Goal: Task Accomplishment & Management: Use online tool/utility

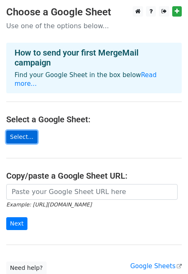
click at [22, 131] on link "Select..." at bounding box center [21, 137] width 31 height 13
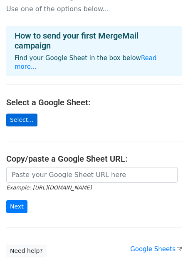
scroll to position [58, 0]
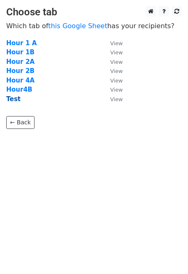
click at [15, 99] on strong "Test" at bounding box center [13, 98] width 15 height 7
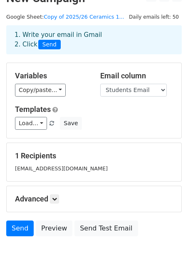
scroll to position [48, 0]
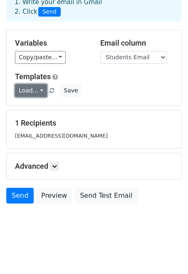
click at [42, 89] on link "Load..." at bounding box center [31, 90] width 32 height 13
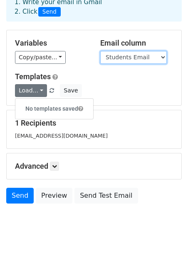
click at [127, 58] on select "Students Email Parent Email 2nd Parent Email 3rd Parent Email Student Name Pare…" at bounding box center [133, 57] width 66 height 13
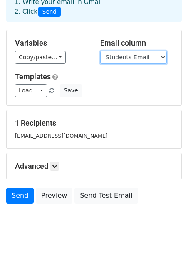
select select "Parent Email"
click at [100, 51] on select "Students Email Parent Email 2nd Parent Email 3rd Parent Email Student Name Pare…" at bounding box center [133, 57] width 66 height 13
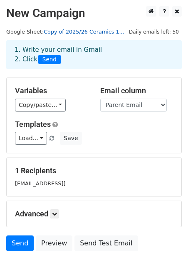
click at [98, 29] on link "Copy of 2025/26 Ceramics 1..." at bounding box center [84, 32] width 81 height 6
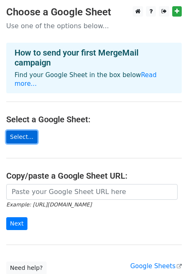
click at [26, 131] on link "Select..." at bounding box center [21, 137] width 31 height 13
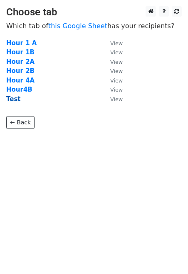
click at [15, 99] on strong "Test" at bounding box center [13, 98] width 15 height 7
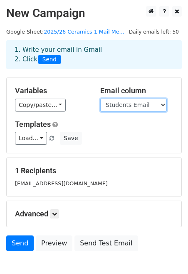
click at [115, 104] on select "Students Email Parent Email Student Name Parents Name Link to Canva Student Gra…" at bounding box center [133, 105] width 66 height 13
select select "Parent Email"
click at [100, 99] on select "Students Email Parent Email Student Name Parents Name Link to Canva Student Gra…" at bounding box center [133, 105] width 66 height 13
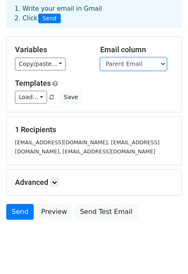
scroll to position [57, 0]
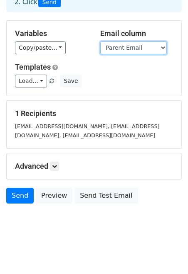
click at [128, 49] on select "Students Email Parent Email Student Name Parents Name Link to Canva Student Gra…" at bounding box center [133, 48] width 66 height 13
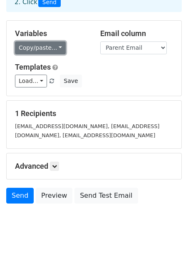
click at [45, 46] on link "Copy/paste..." at bounding box center [40, 48] width 51 height 13
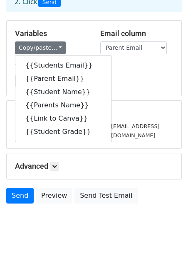
click at [164, 75] on div "Load... No templates saved Save" at bounding box center [94, 81] width 170 height 13
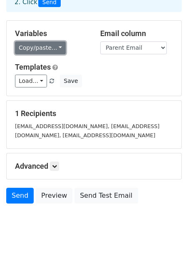
click at [46, 49] on link "Copy/paste..." at bounding box center [40, 48] width 51 height 13
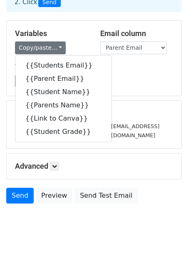
click at [117, 79] on div "Load... No templates saved Save" at bounding box center [94, 81] width 170 height 13
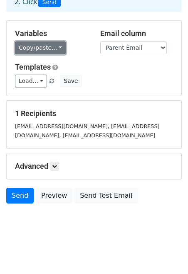
click at [46, 45] on link "Copy/paste..." at bounding box center [40, 48] width 51 height 13
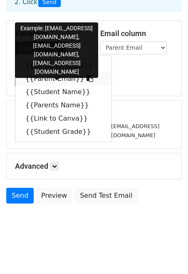
click at [51, 77] on link "{{Parent Email}}" at bounding box center [63, 78] width 96 height 13
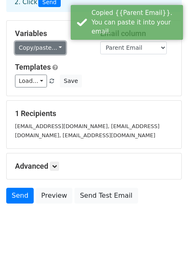
click at [44, 49] on link "Copy/paste..." at bounding box center [40, 48] width 51 height 13
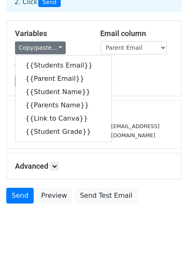
click at [30, 241] on html "New Campaign Daily emails left: 50 Google Sheet: 2025/26 Ceramics 1 Mail Me... …" at bounding box center [94, 109] width 188 height 332
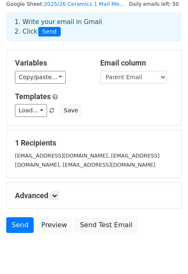
scroll to position [0, 0]
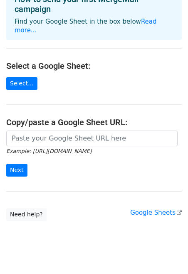
scroll to position [58, 0]
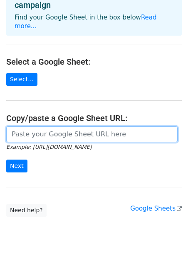
click at [28, 127] on input "url" at bounding box center [91, 135] width 171 height 16
paste input "https://docs.google.com/spreadsheets/d/1qrf0r2Qa8jD0nCVBS2JMUItZfznk8Bq4W35bB8Q…"
type input "https://docs.google.com/spreadsheets/d/1qrf0r2Qa8jD0nCVBS2JMUItZfznk8Bq4W35bB8Q…"
click at [6, 160] on input "Next" at bounding box center [16, 166] width 21 height 13
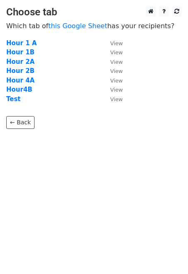
click at [14, 95] on td "Test" at bounding box center [53, 100] width 95 height 10
click at [14, 99] on strong "Test" at bounding box center [13, 98] width 15 height 7
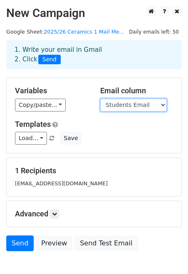
click at [114, 106] on select "Students Email Parent Email Student Name Parents Name Link to Canva Student Gra…" at bounding box center [133, 105] width 66 height 13
select select "Parent Email"
click at [100, 99] on select "Students Email Parent Email Student Name Parents Name Link to Canva Student Gra…" at bounding box center [133, 105] width 66 height 13
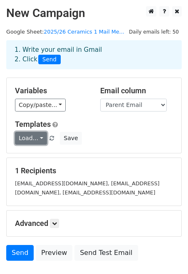
click at [37, 138] on link "Load..." at bounding box center [31, 138] width 32 height 13
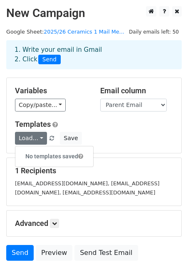
click at [100, 125] on h5 "Templates" at bounding box center [94, 124] width 158 height 9
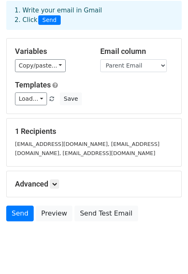
scroll to position [57, 0]
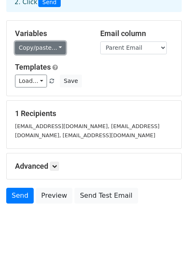
click at [48, 46] on link "Copy/paste..." at bounding box center [40, 48] width 51 height 13
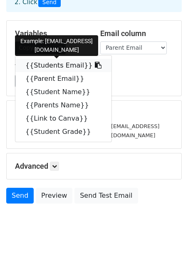
click at [54, 67] on link "{{Students Email}}" at bounding box center [63, 65] width 96 height 13
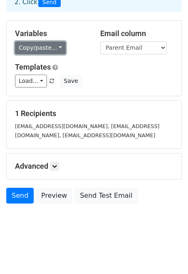
click at [51, 45] on link "Copy/paste..." at bounding box center [40, 48] width 51 height 13
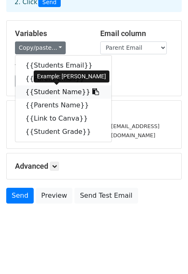
click at [64, 93] on link "{{Student Name}}" at bounding box center [63, 92] width 96 height 13
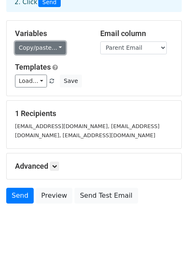
click at [36, 49] on link "Copy/paste..." at bounding box center [40, 48] width 51 height 13
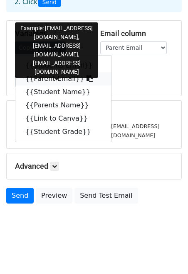
click at [49, 77] on link "{{Parent Email}}" at bounding box center [63, 78] width 96 height 13
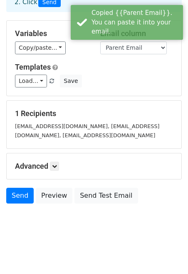
click at [48, 54] on div "Variables Copy/paste... {{Students Email}} {{Parent Email}} {{Student Name}} {{…" at bounding box center [94, 58] width 174 height 75
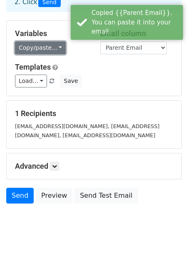
click at [47, 43] on link "Copy/paste..." at bounding box center [40, 48] width 51 height 13
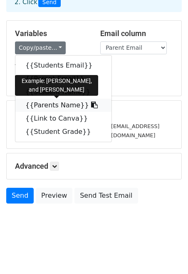
click at [59, 108] on link "{{Parents Name}}" at bounding box center [63, 105] width 96 height 13
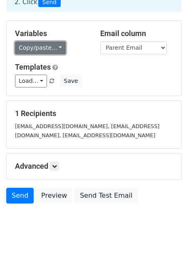
click at [30, 54] on link "Copy/paste..." at bounding box center [40, 48] width 51 height 13
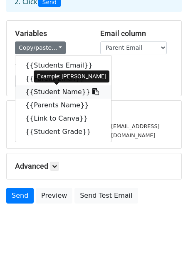
click at [42, 90] on link "{{Student Name}}" at bounding box center [63, 92] width 96 height 13
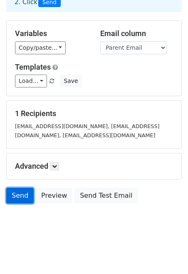
click at [21, 197] on link "Send" at bounding box center [19, 196] width 27 height 16
click at [16, 198] on link "Send" at bounding box center [19, 196] width 27 height 16
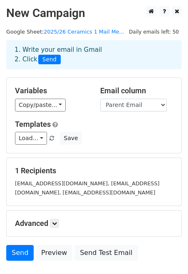
click at [51, 58] on span "Send" at bounding box center [49, 60] width 22 height 10
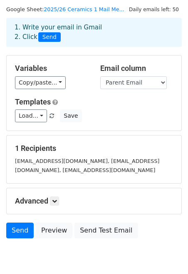
scroll to position [33, 0]
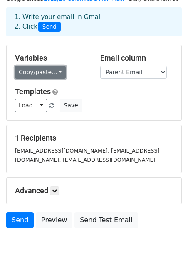
click at [54, 73] on link "Copy/paste..." at bounding box center [40, 72] width 51 height 13
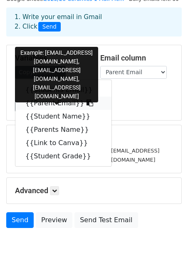
click at [63, 103] on link "{{Parent Email}}" at bounding box center [63, 103] width 96 height 13
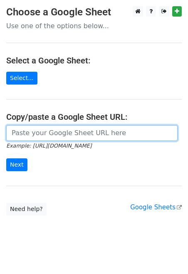
click at [40, 134] on input "url" at bounding box center [91, 133] width 171 height 16
paste input "{{Parent Email}}"
type input "{"
click at [23, 133] on input "url" at bounding box center [91, 133] width 171 height 16
paste input "[URL][DOMAIN_NAME]"
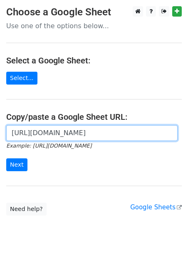
scroll to position [0, 250]
type input "[URL][DOMAIN_NAME]"
click at [6, 159] on input "Next" at bounding box center [16, 165] width 21 height 13
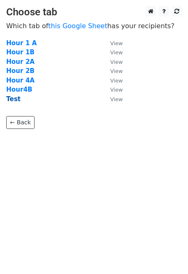
click at [14, 100] on strong "Test" at bounding box center [13, 98] width 15 height 7
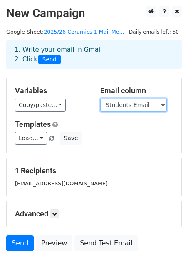
click at [134, 103] on select "Students Email Parent Email Student Name Parents Name Link to Canva Student Gra…" at bounding box center [133, 105] width 66 height 13
select select "Parent Email"
click at [100, 99] on select "Students Email Parent Email Student Name Parents Name Link to Canva Student Gra…" at bounding box center [133, 105] width 66 height 13
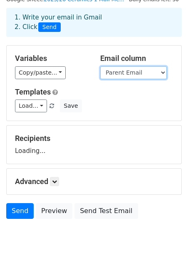
scroll to position [34, 0]
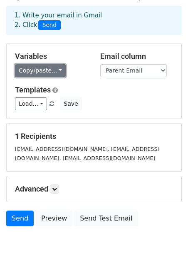
click at [34, 70] on link "Copy/paste..." at bounding box center [40, 70] width 51 height 13
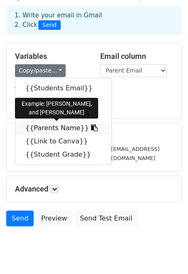
click at [66, 127] on link "{{Parents Name}}" at bounding box center [63, 128] width 96 height 13
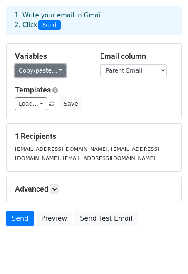
click at [42, 70] on link "Copy/paste..." at bounding box center [40, 70] width 51 height 13
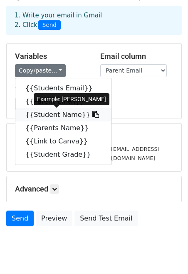
click at [44, 113] on link "{{Student Name}}" at bounding box center [63, 114] width 96 height 13
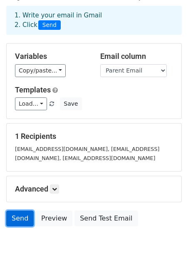
click at [22, 219] on link "Send" at bounding box center [19, 219] width 27 height 16
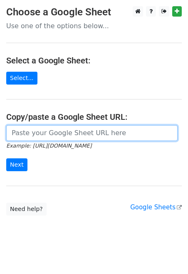
click at [56, 137] on input "url" at bounding box center [91, 133] width 171 height 16
paste input "[URL][DOMAIN_NAME]"
type input "[URL][DOMAIN_NAME]"
click at [6, 159] on input "Next" at bounding box center [16, 165] width 21 height 13
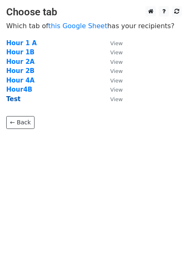
click at [15, 98] on strong "Test" at bounding box center [13, 98] width 15 height 7
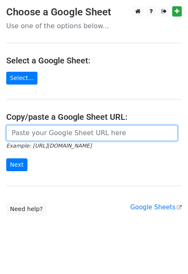
click at [47, 139] on input "url" at bounding box center [91, 133] width 171 height 16
paste input "[URL][DOMAIN_NAME]"
type input "[URL][DOMAIN_NAME]"
click at [6, 159] on input "Next" at bounding box center [16, 165] width 21 height 13
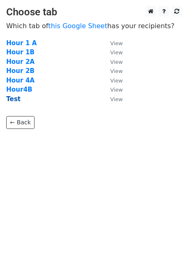
click at [12, 100] on strong "Test" at bounding box center [13, 98] width 15 height 7
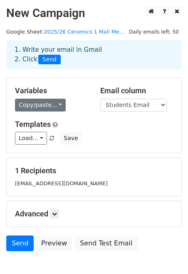
click at [52, 103] on link "Copy/paste..." at bounding box center [40, 105] width 51 height 13
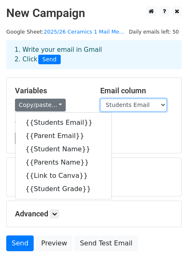
click at [132, 101] on select "Students Email Parent Email Student Name Parents Name Link to Canva Student Gra…" at bounding box center [133, 105] width 66 height 13
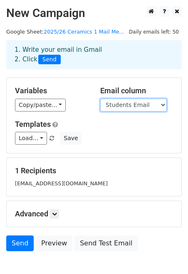
select select "Parent Email"
click at [100, 99] on select "Students Email Parent Email Student Name Parents Name Link to Canva Student Gra…" at bounding box center [133, 105] width 66 height 13
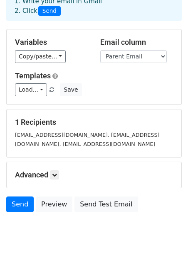
scroll to position [49, 0]
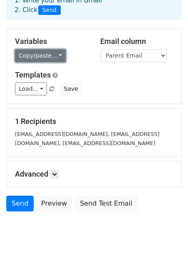
click at [29, 54] on link "Copy/paste..." at bounding box center [40, 55] width 51 height 13
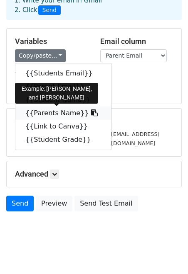
click at [50, 112] on link "{{Parents Name}}" at bounding box center [63, 113] width 96 height 13
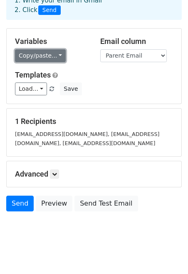
click at [31, 61] on link "Copy/paste..." at bounding box center [40, 55] width 51 height 13
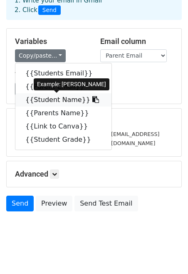
click at [41, 98] on link "{{Student Name}}" at bounding box center [63, 99] width 96 height 13
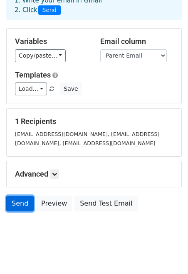
click at [24, 205] on link "Send" at bounding box center [19, 204] width 27 height 16
click at [17, 205] on link "Send" at bounding box center [19, 204] width 27 height 16
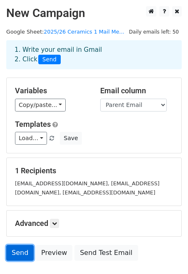
click at [22, 248] on link "Send" at bounding box center [19, 253] width 27 height 16
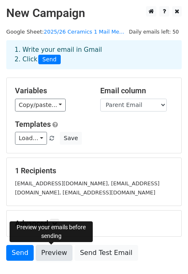
click at [45, 257] on link "Preview" at bounding box center [54, 253] width 37 height 16
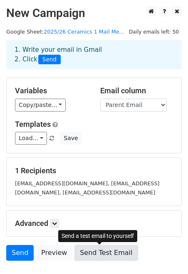
click at [78, 253] on link "Send Test Email" at bounding box center [105, 253] width 63 height 16
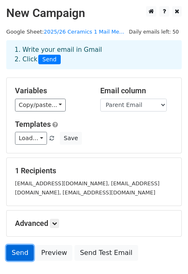
click at [21, 254] on link "Send" at bounding box center [19, 253] width 27 height 16
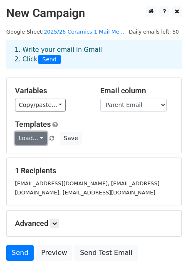
click at [39, 138] on link "Load..." at bounding box center [31, 138] width 32 height 13
click at [38, 138] on link "Load..." at bounding box center [31, 138] width 32 height 13
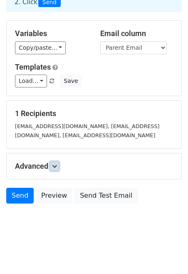
click at [54, 166] on icon at bounding box center [54, 166] width 5 height 5
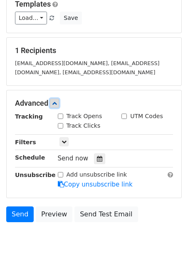
scroll to position [138, 0]
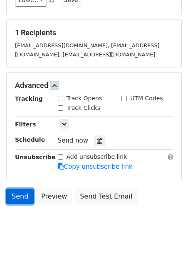
click at [22, 196] on link "Send" at bounding box center [19, 197] width 27 height 16
click at [12, 199] on link "Send" at bounding box center [19, 197] width 27 height 16
